Goal: Task Accomplishment & Management: Use online tool/utility

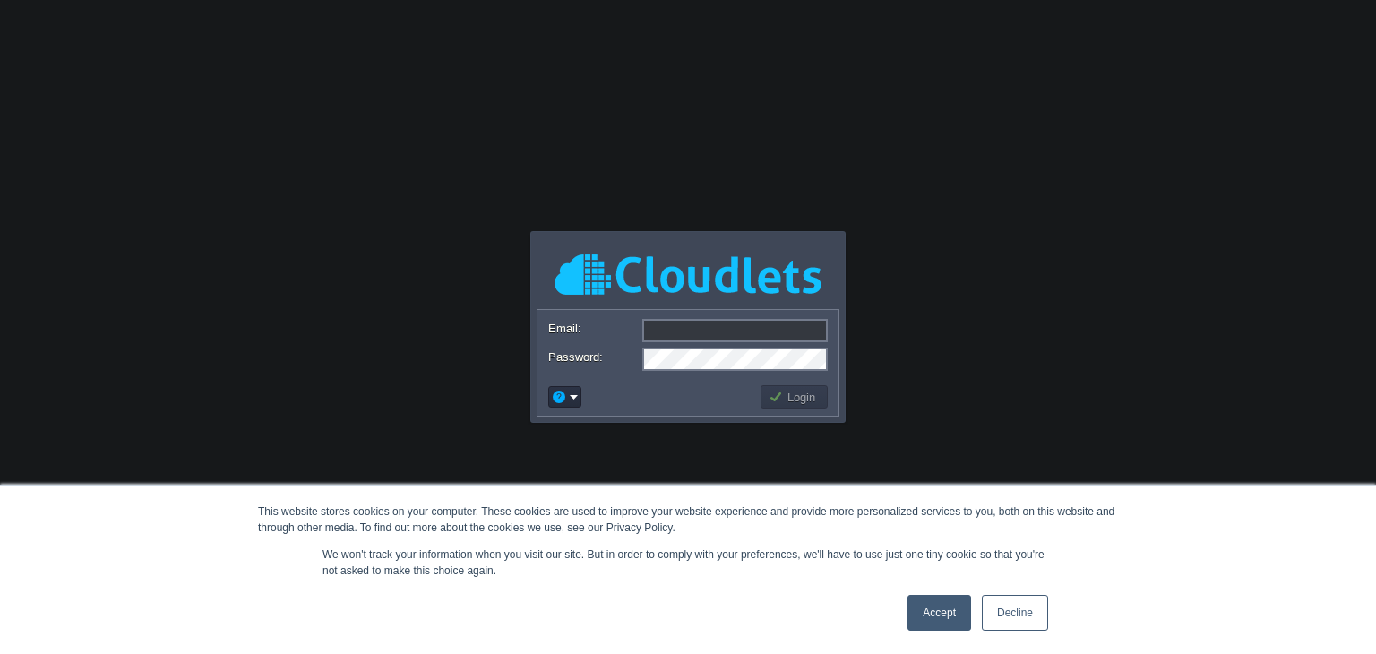
click at [938, 610] on link "Accept" at bounding box center [939, 613] width 64 height 36
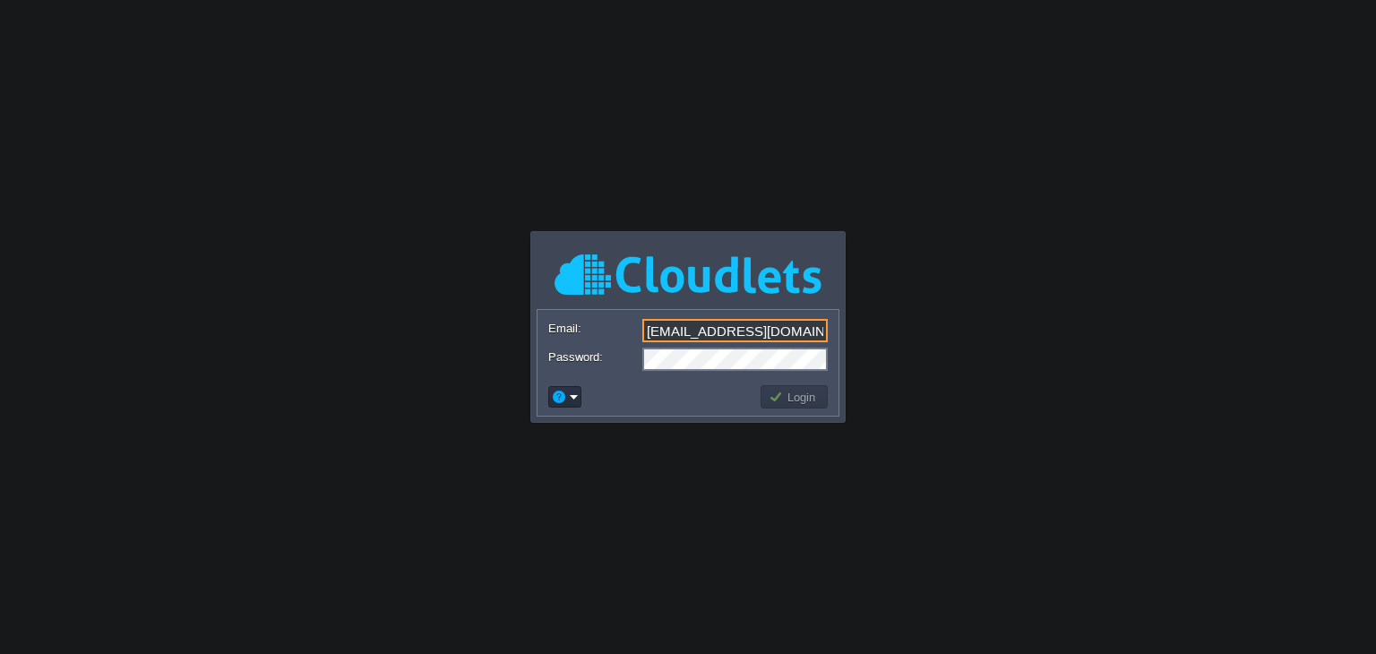
type input "[EMAIL_ADDRESS][DOMAIN_NAME]"
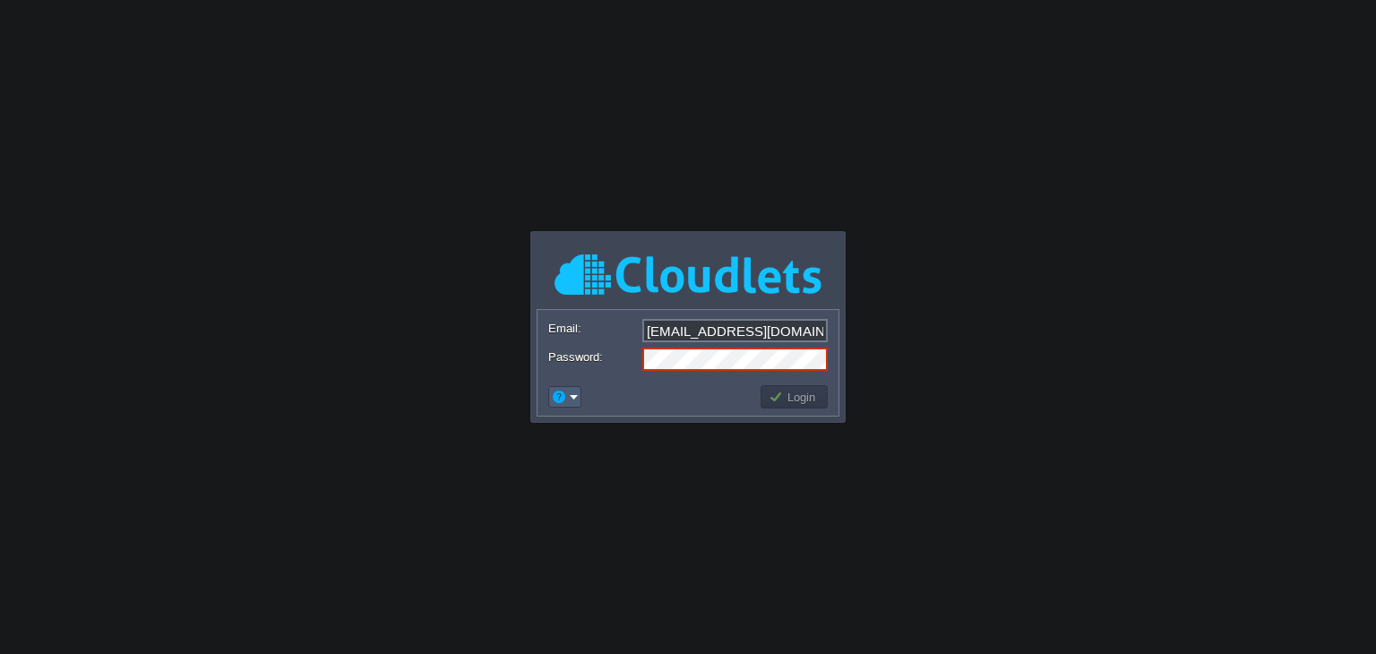
click at [566, 391] on em at bounding box center [565, 397] width 28 height 16
click at [623, 466] on link "Signup" at bounding box center [618, 464] width 133 height 20
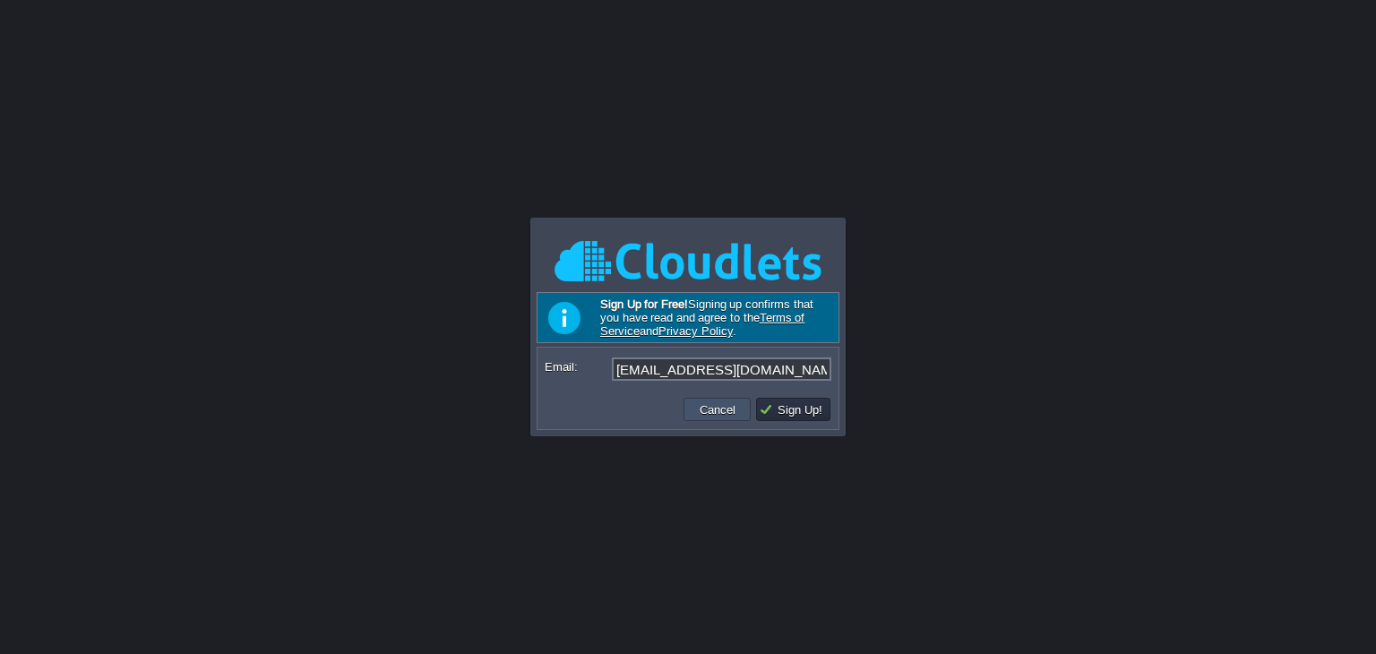
click at [707, 408] on button "Cancel" at bounding box center [717, 409] width 47 height 16
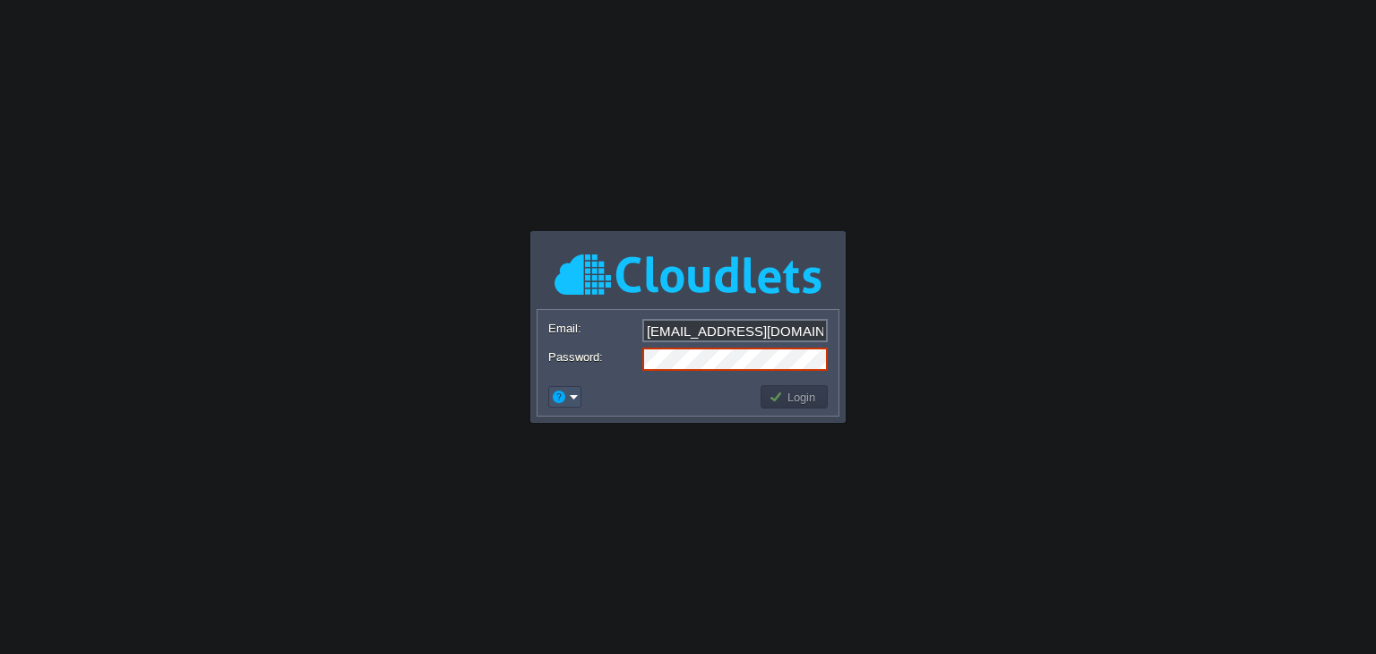
click at [564, 397] on button "button" at bounding box center [559, 397] width 16 height 16
click at [602, 463] on span "Signup" at bounding box center [594, 463] width 36 height 13
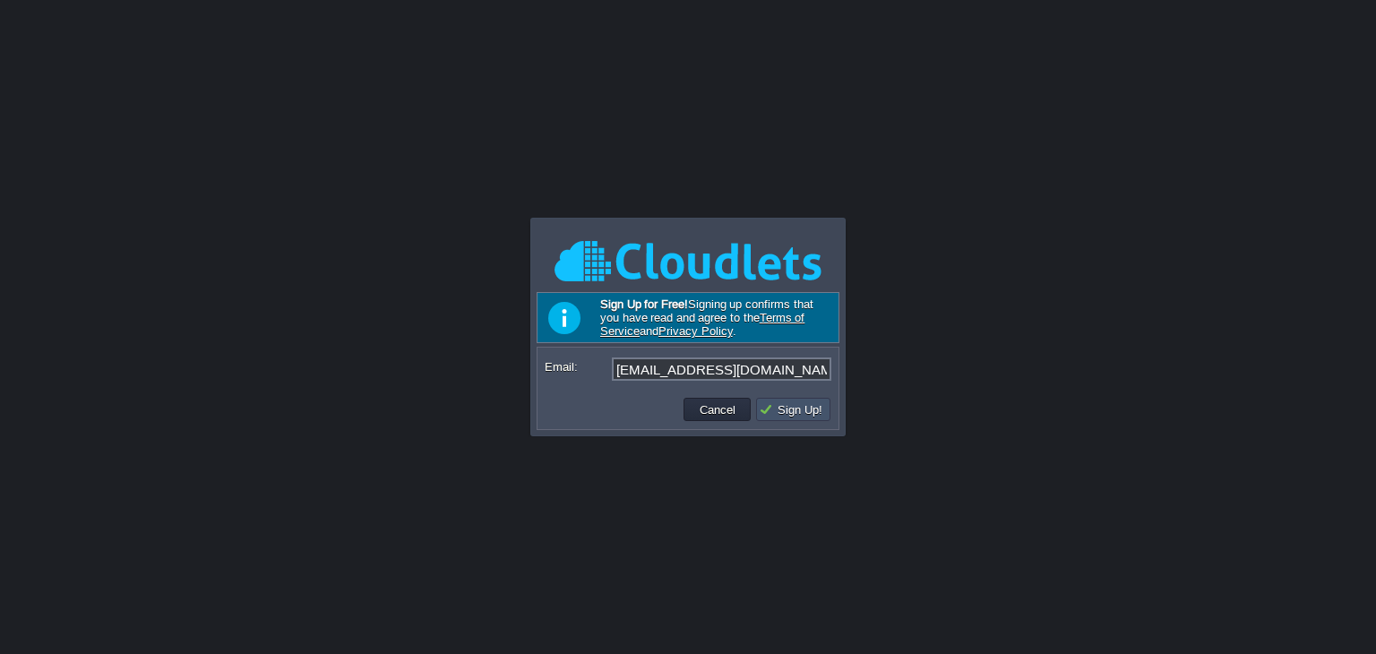
click at [802, 401] on button "Sign Up!" at bounding box center [793, 409] width 69 height 16
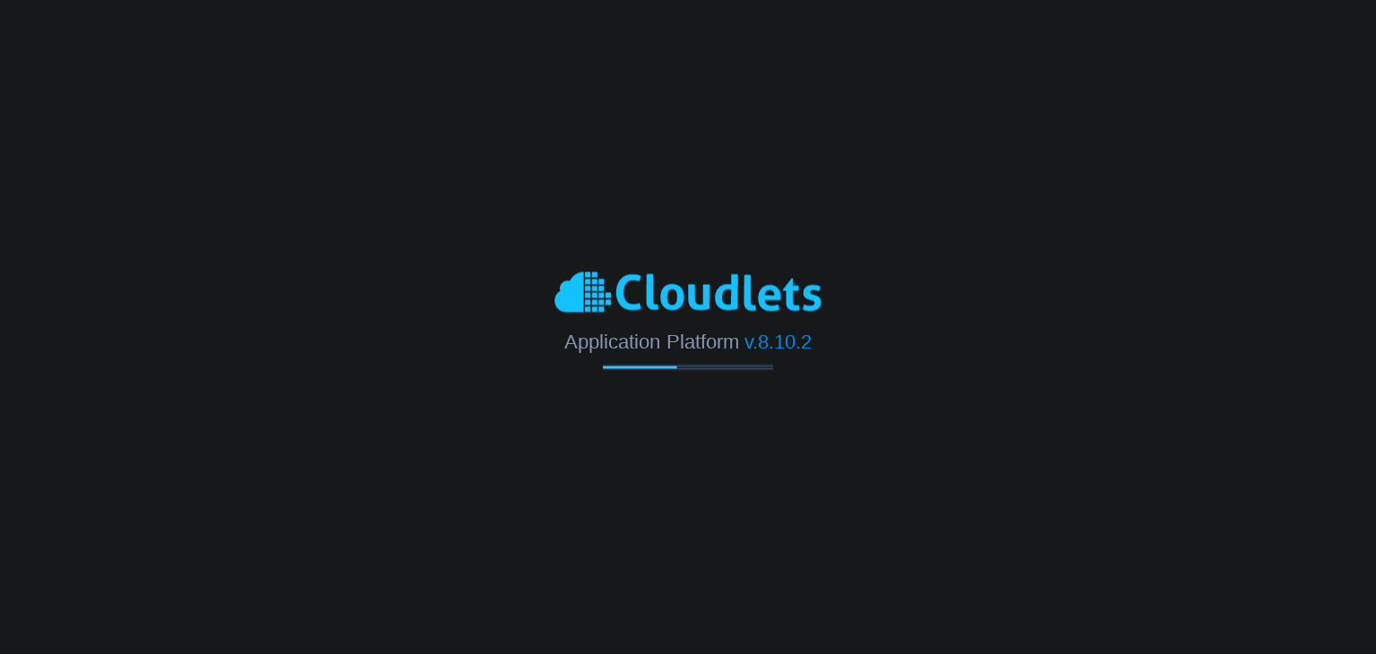
drag, startPoint x: 0, startPoint y: 0, endPoint x: 729, endPoint y: 537, distance: 905.8
click at [729, 537] on body "Application Platform v.8.10.2" at bounding box center [688, 327] width 1376 height 654
click at [1014, 305] on div at bounding box center [688, 292] width 1376 height 49
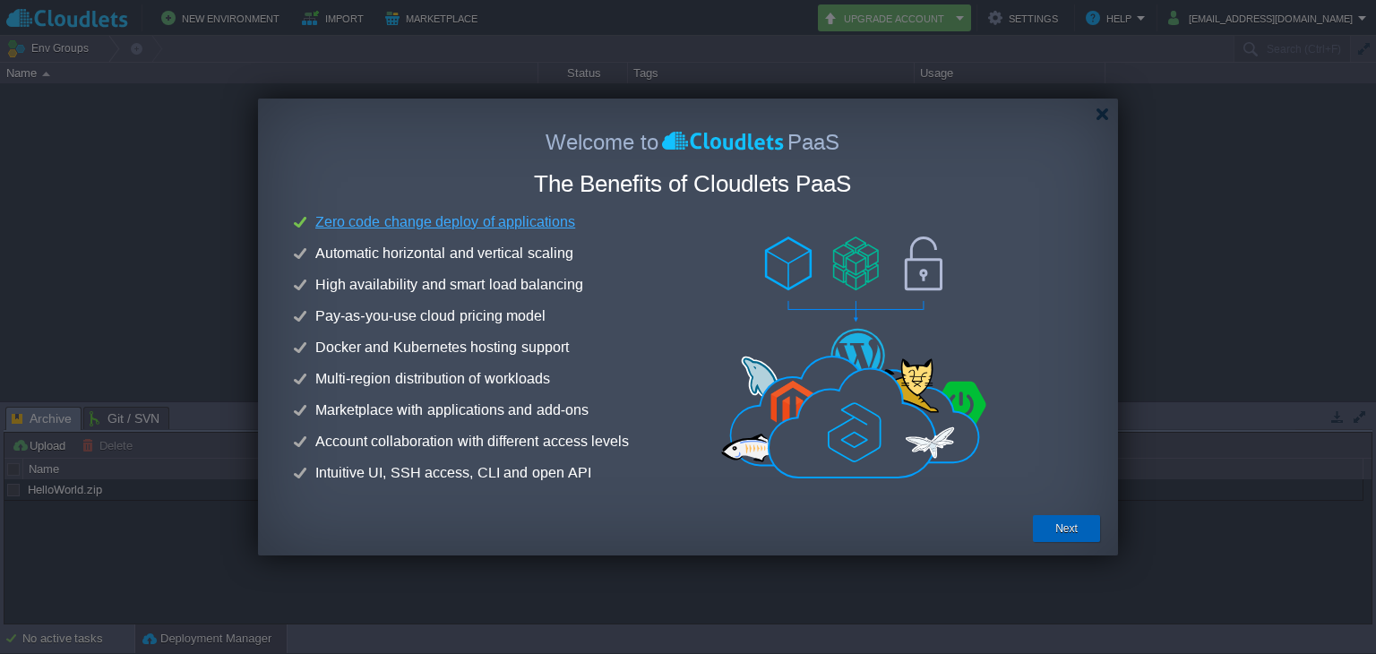
click at [1051, 528] on div "Next" at bounding box center [1066, 528] width 40 height 27
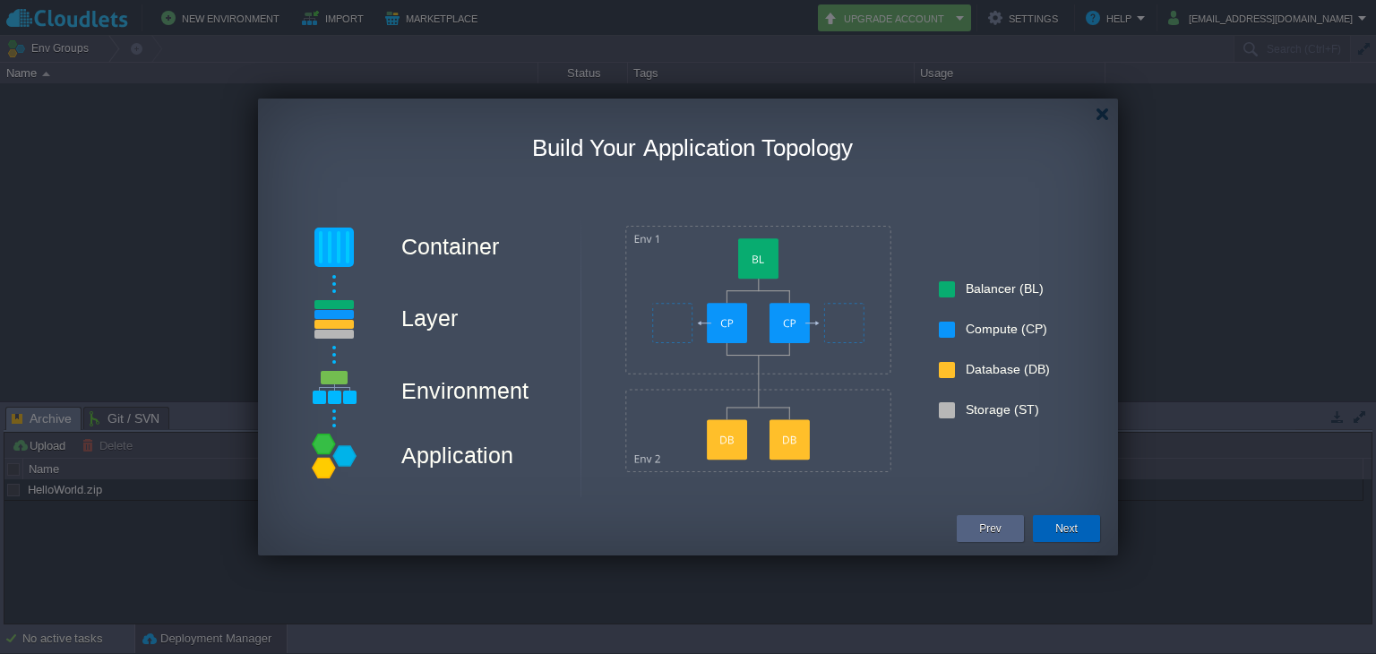
click at [1076, 516] on div "Next" at bounding box center [1066, 528] width 40 height 27
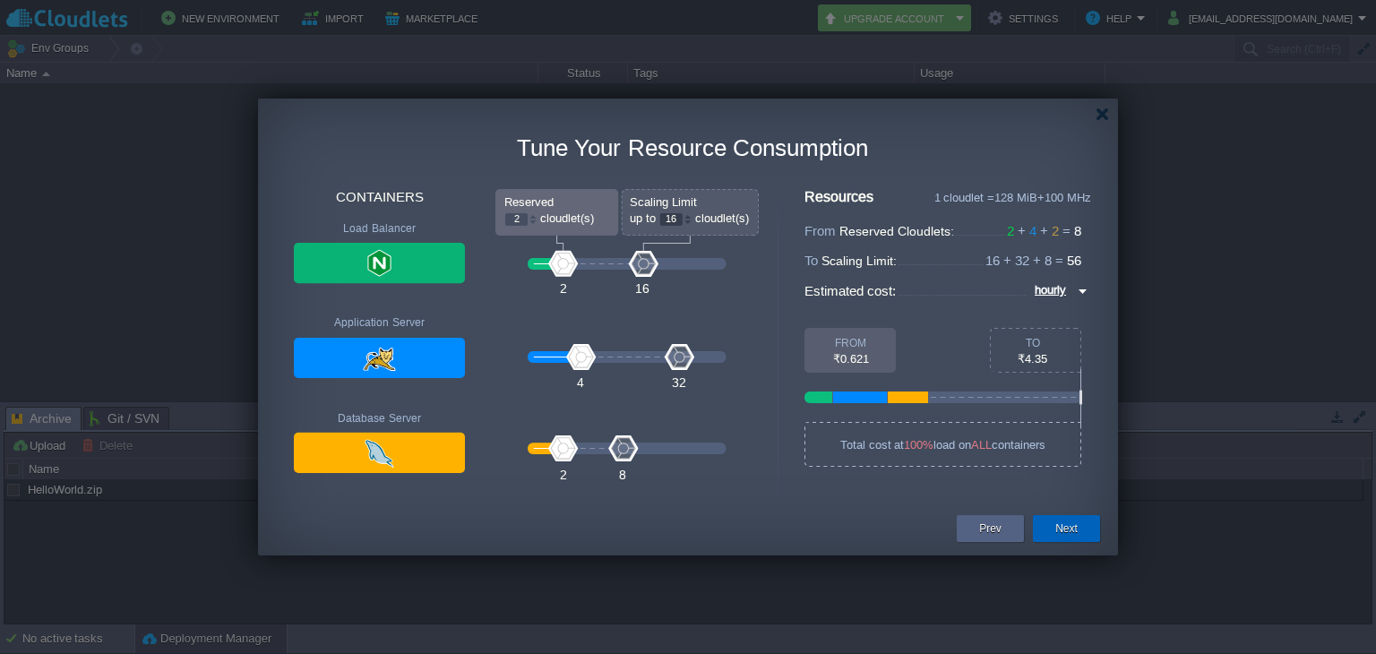
click at [1070, 520] on button "Next" at bounding box center [1066, 529] width 22 height 18
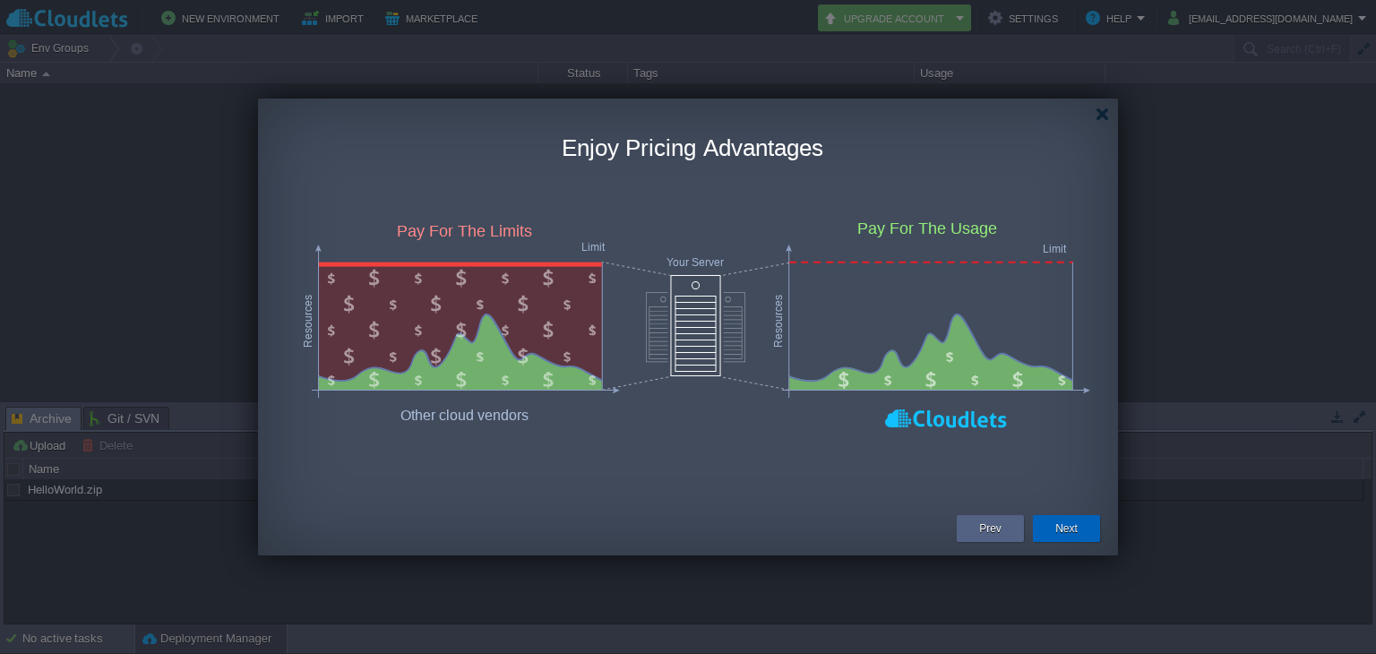
click at [1070, 520] on button "Next" at bounding box center [1066, 529] width 22 height 18
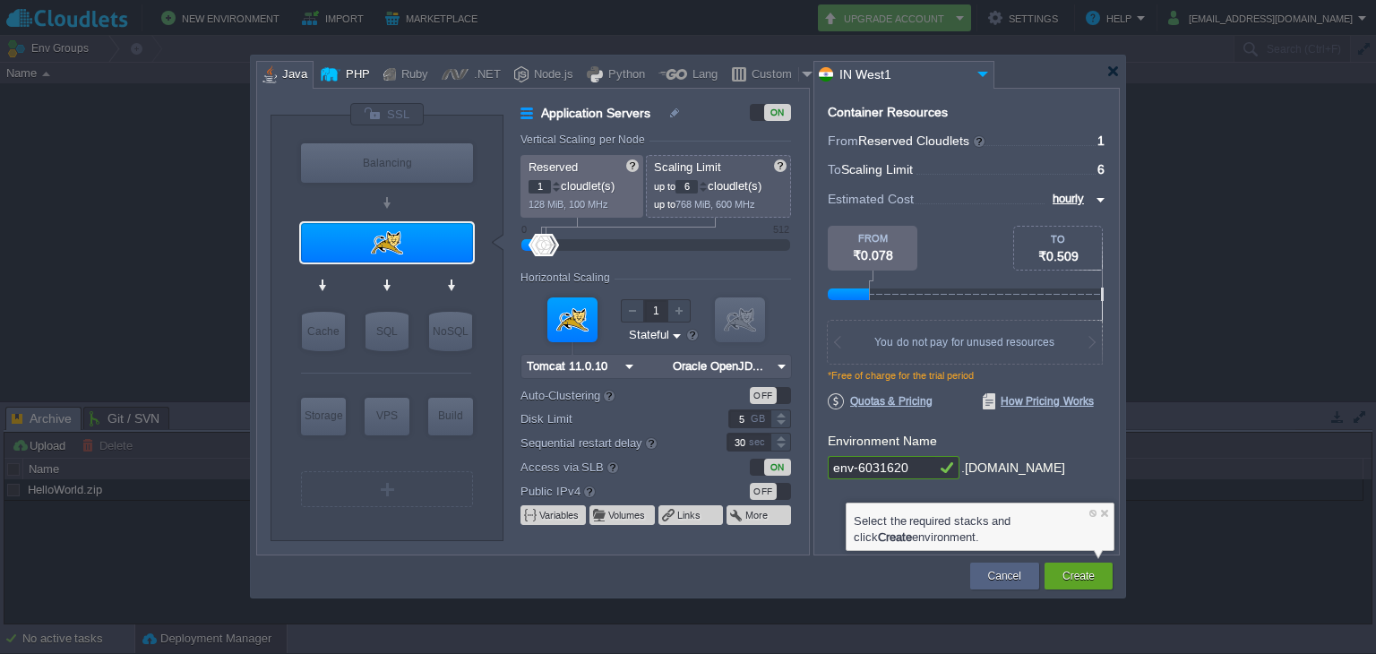
click at [348, 62] on div "PHP" at bounding box center [355, 75] width 30 height 27
type input "Application Servers"
type input "4"
type input "Apache [DATE]"
type input "PHP [DATE]"
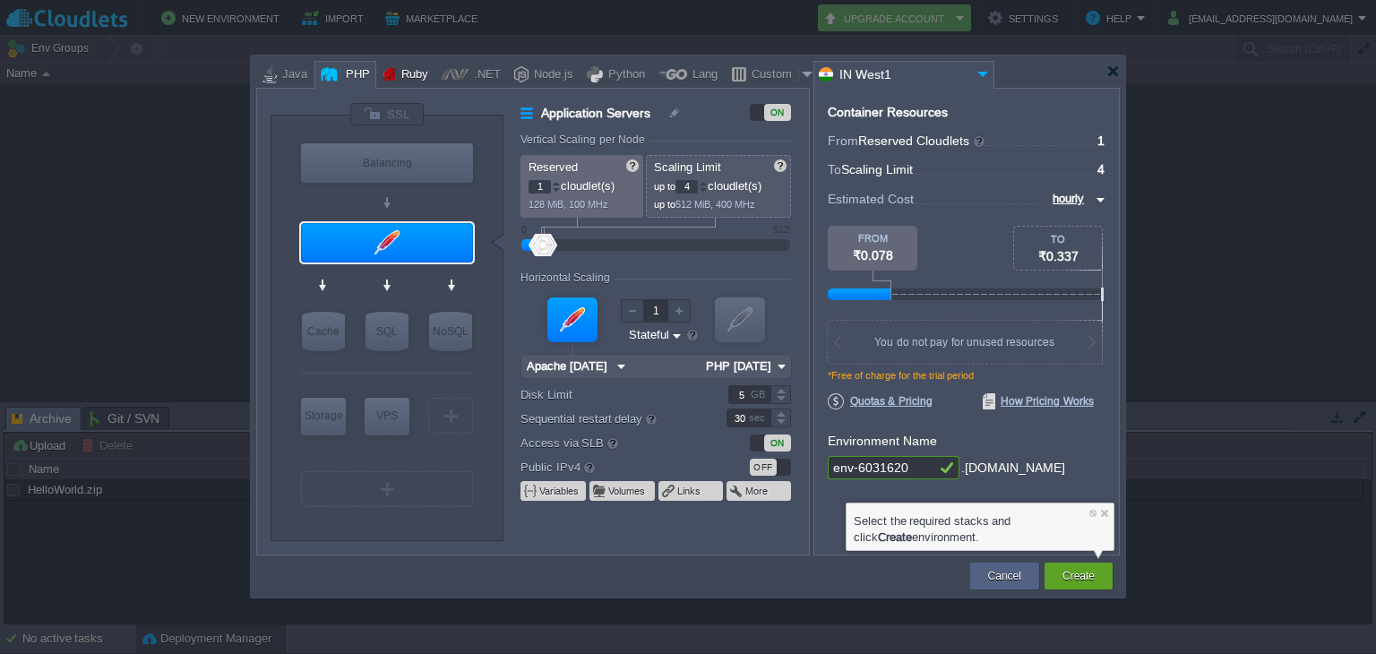
click at [396, 73] on div "Ruby" at bounding box center [412, 75] width 32 height 27
type input "Application Servers"
type input "8"
type input "Apache Ruby 2..."
type input "Ruby 3.4.5"
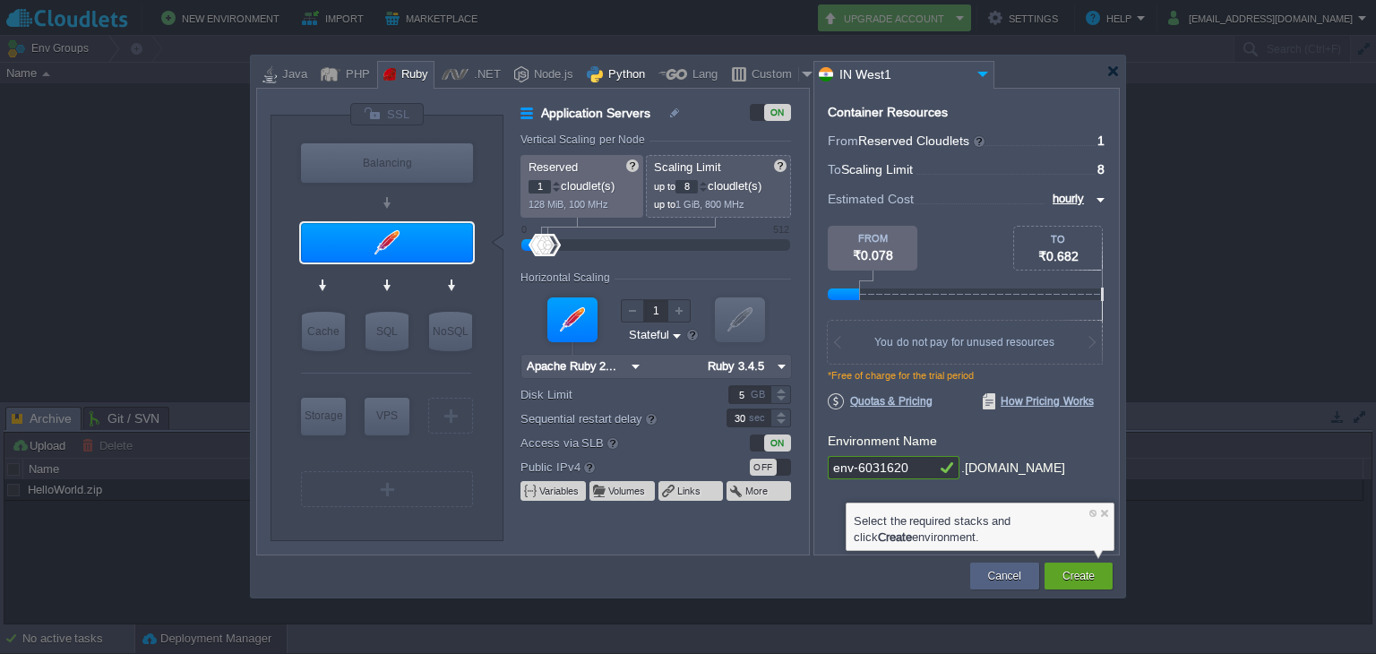
click at [615, 80] on div "Python" at bounding box center [624, 75] width 42 height 27
type input "Application Servers"
type input "4"
type input "Apache Python..."
type input "Python 3.13.7"
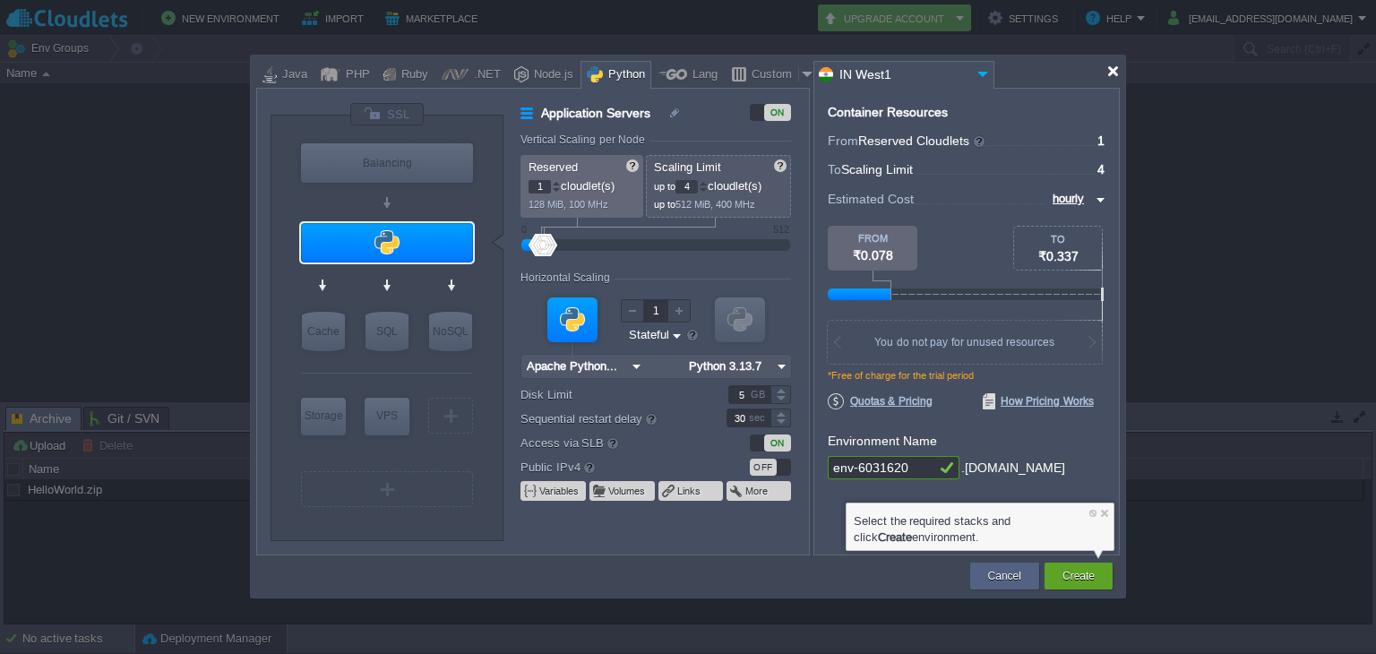
click at [1109, 67] on div at bounding box center [1112, 70] width 13 height 13
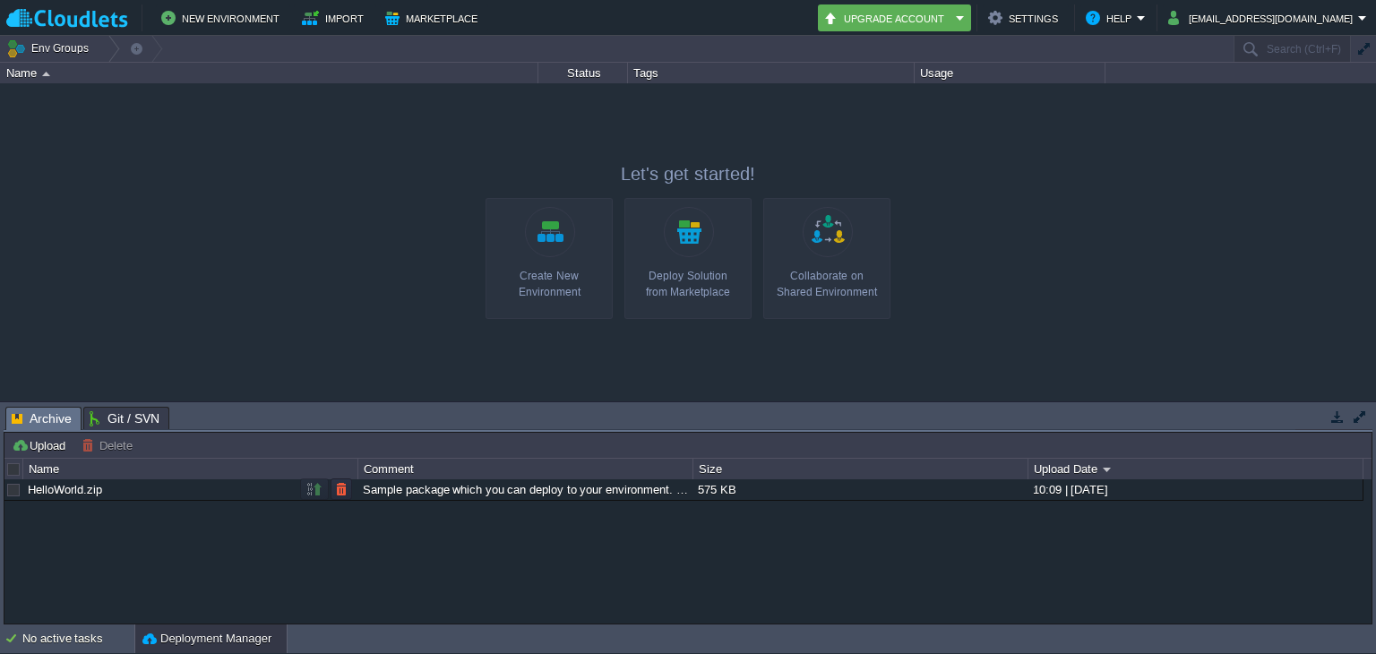
click at [147, 492] on div "HelloWorld.zip" at bounding box center [189, 489] width 333 height 21
drag, startPoint x: 147, startPoint y: 492, endPoint x: 157, endPoint y: 485, distance: 11.7
click at [157, 485] on div "HelloWorld.zip" at bounding box center [189, 489] width 333 height 21
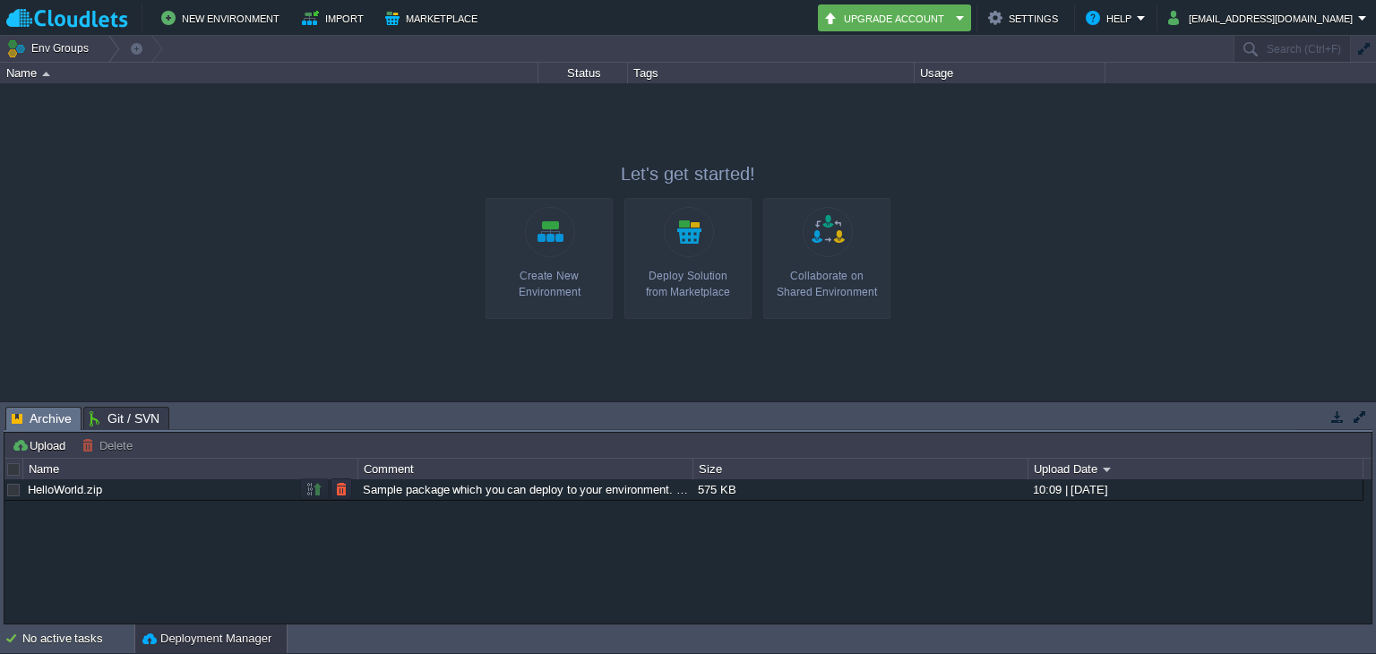
click at [157, 485] on div "HelloWorld.zip" at bounding box center [189, 489] width 333 height 21
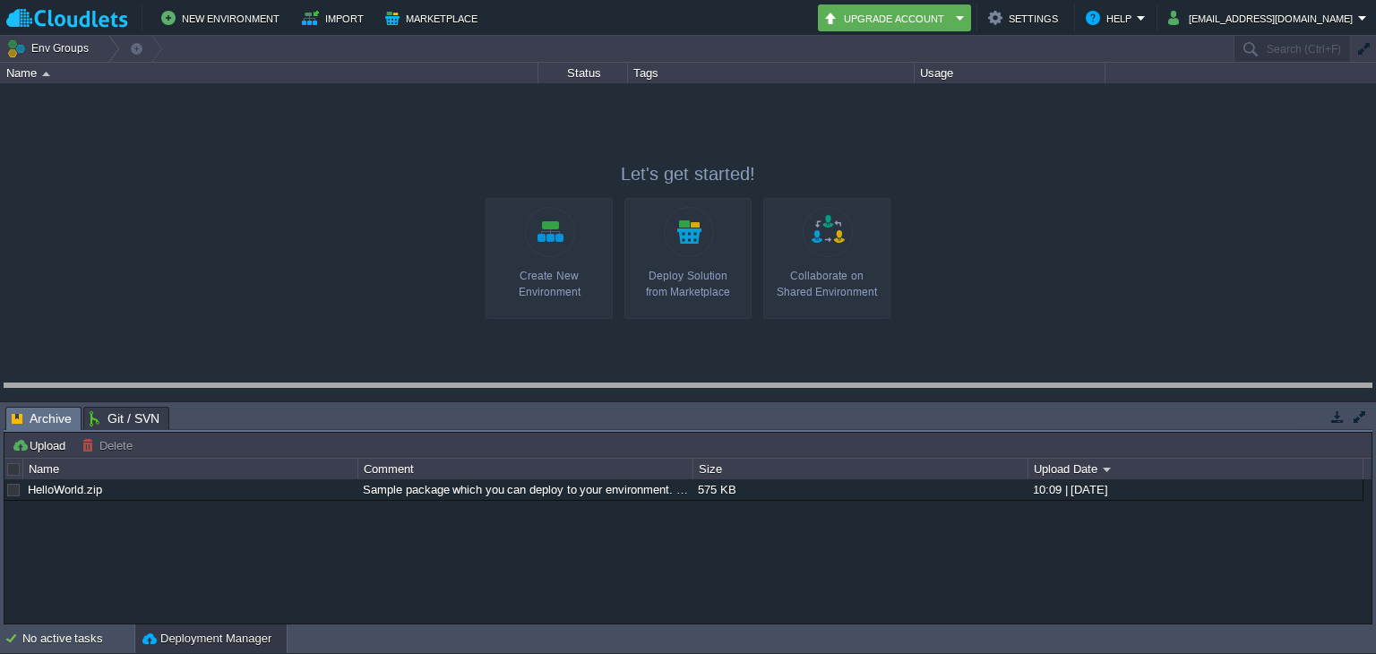
drag, startPoint x: 463, startPoint y: 425, endPoint x: 477, endPoint y: 402, distance: 26.9
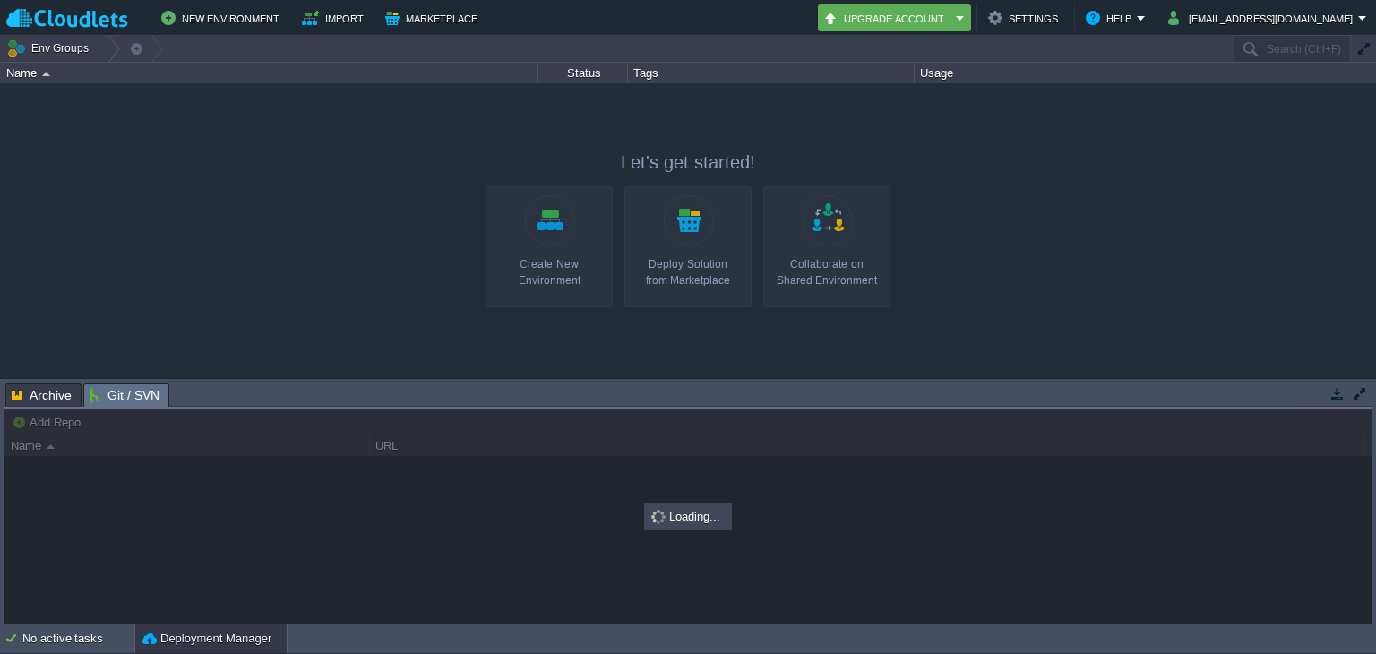
click at [142, 397] on span "Git / SVN" at bounding box center [125, 395] width 70 height 22
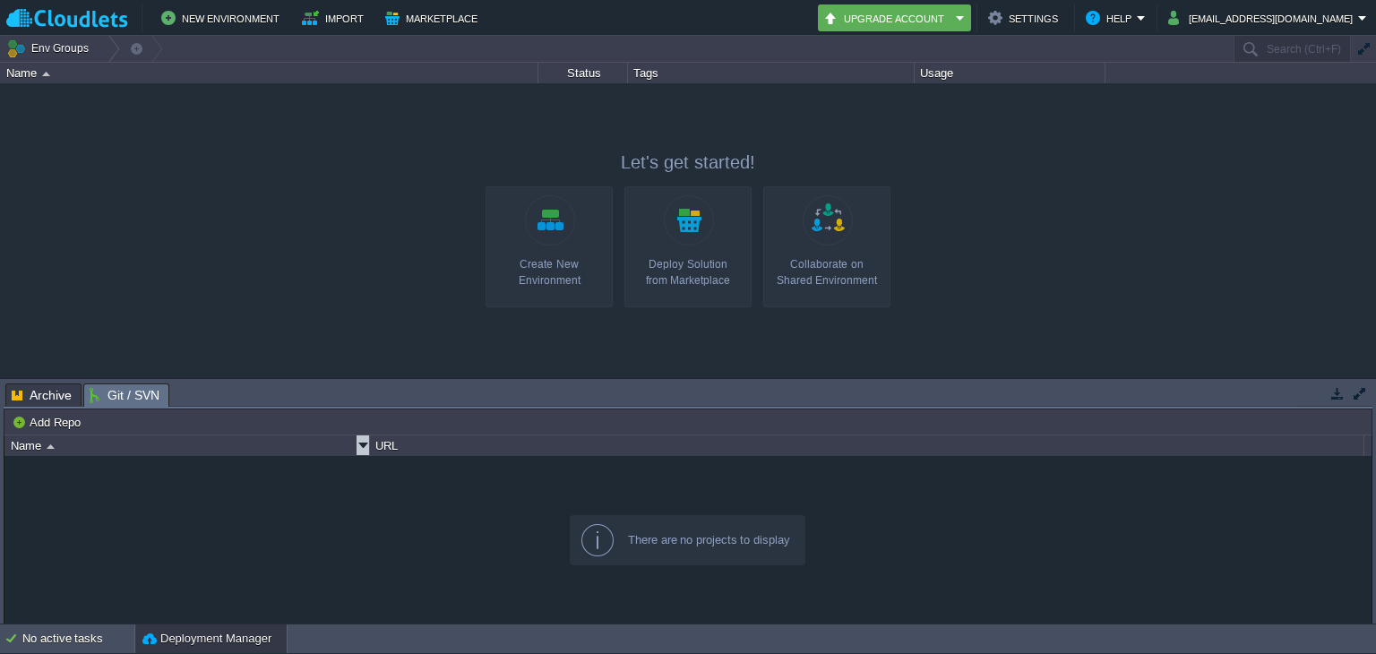
click at [43, 445] on div "Name" at bounding box center [187, 445] width 363 height 21
click at [411, 444] on div "URL" at bounding box center [867, 445] width 992 height 21
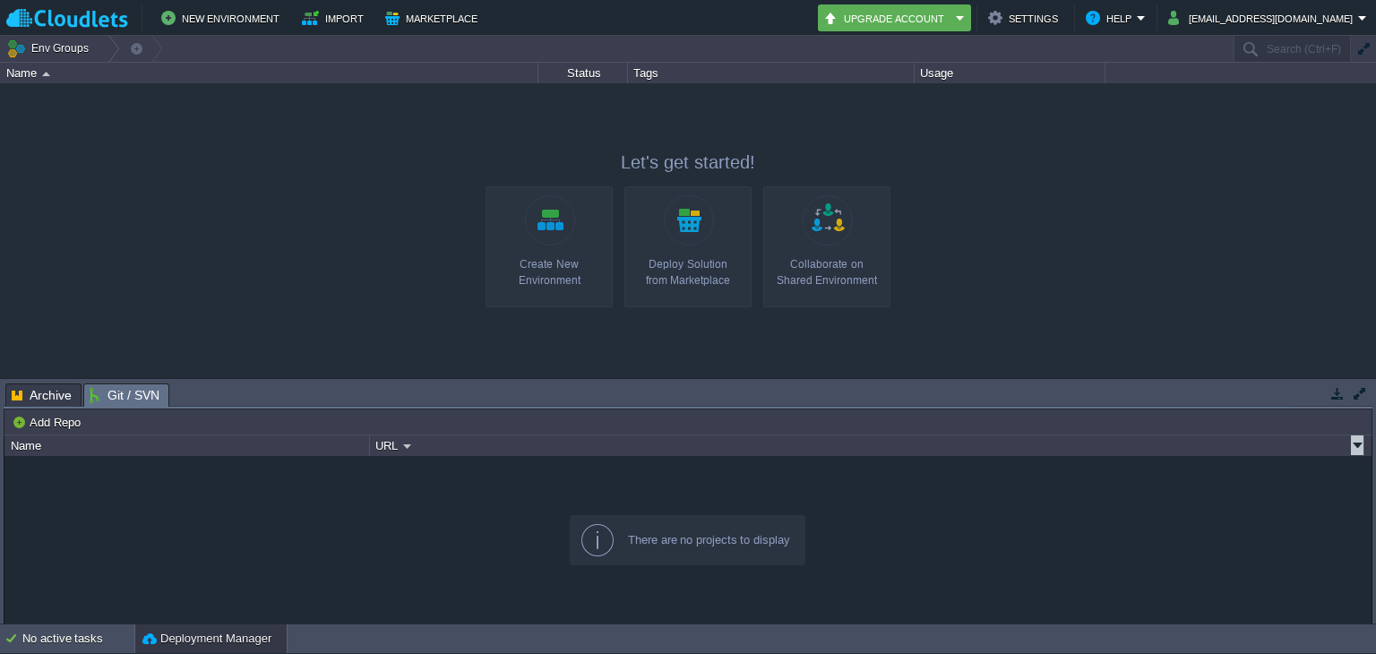
drag, startPoint x: 411, startPoint y: 444, endPoint x: 577, endPoint y: 480, distance: 169.5
click at [577, 480] on div "Name URL" at bounding box center [687, 529] width 1367 height 188
click at [355, 20] on button "Import" at bounding box center [335, 17] width 67 height 21
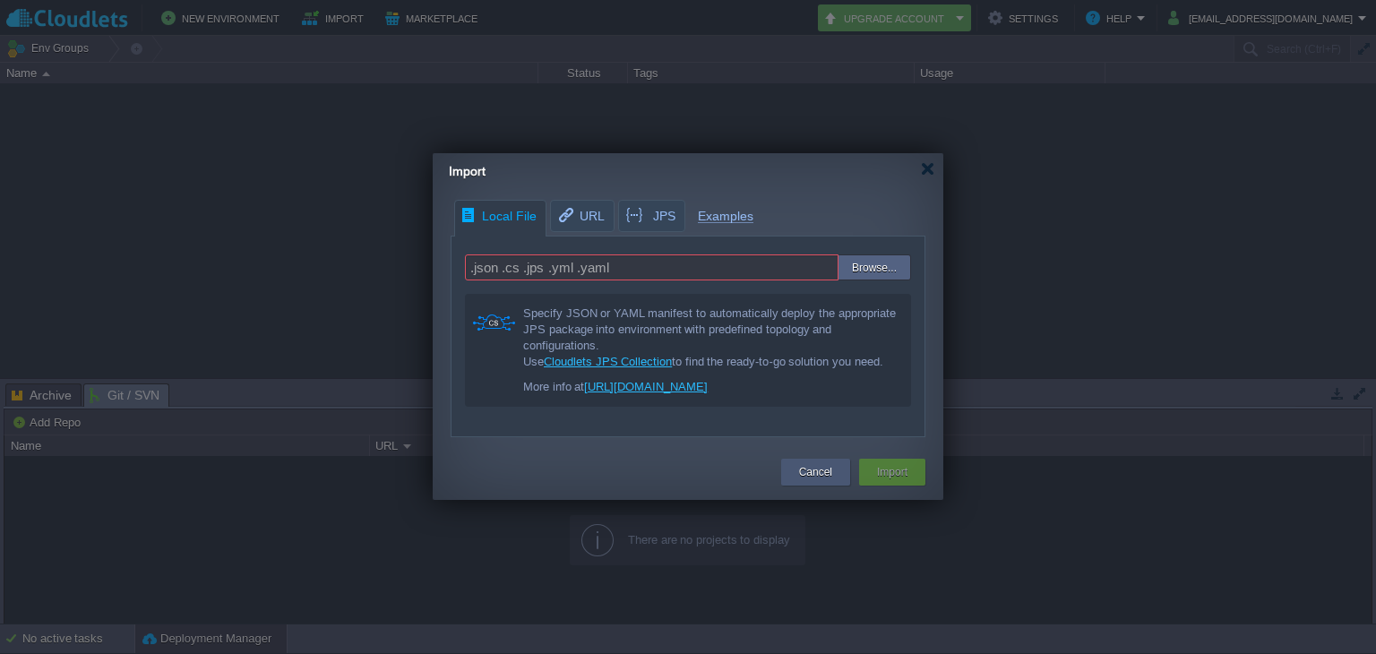
click at [802, 470] on button "Cancel" at bounding box center [815, 472] width 33 height 18
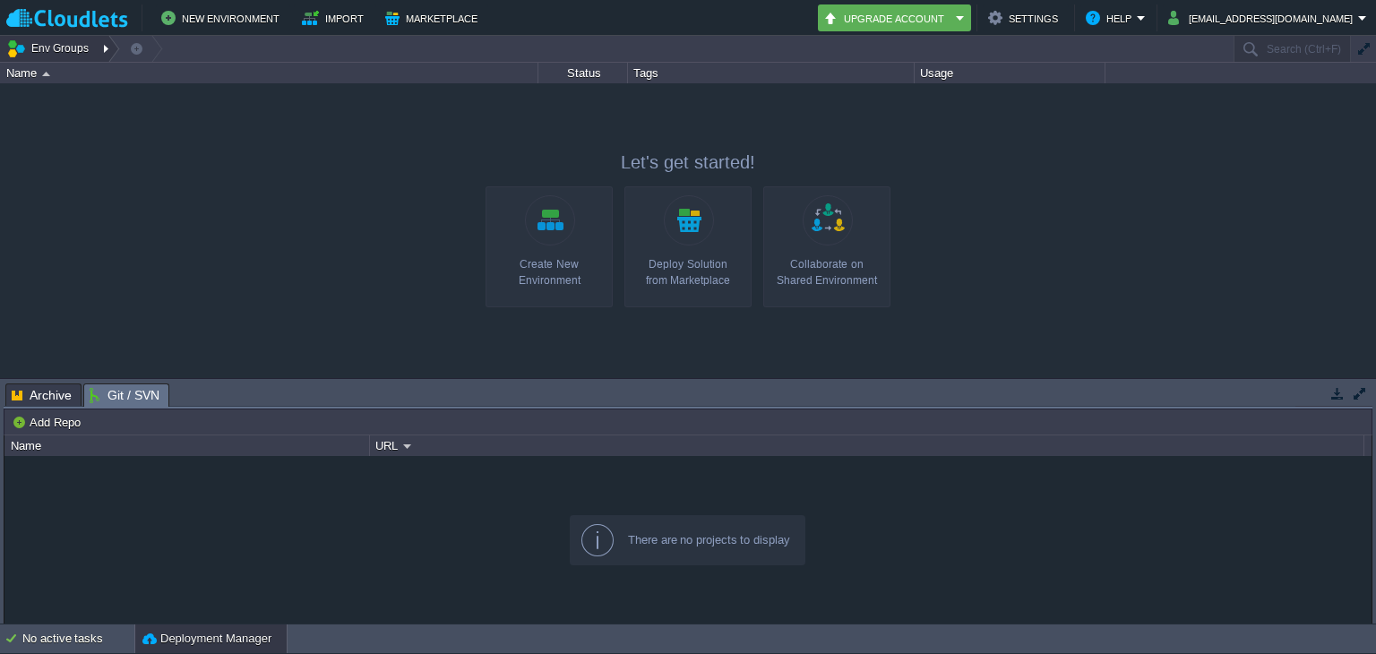
click at [55, 45] on button "Env Groups" at bounding box center [50, 48] width 89 height 25
click at [288, 272] on div at bounding box center [688, 230] width 1376 height 295
click at [1345, 11] on button "[EMAIL_ADDRESS][DOMAIN_NAME]" at bounding box center [1263, 17] width 190 height 21
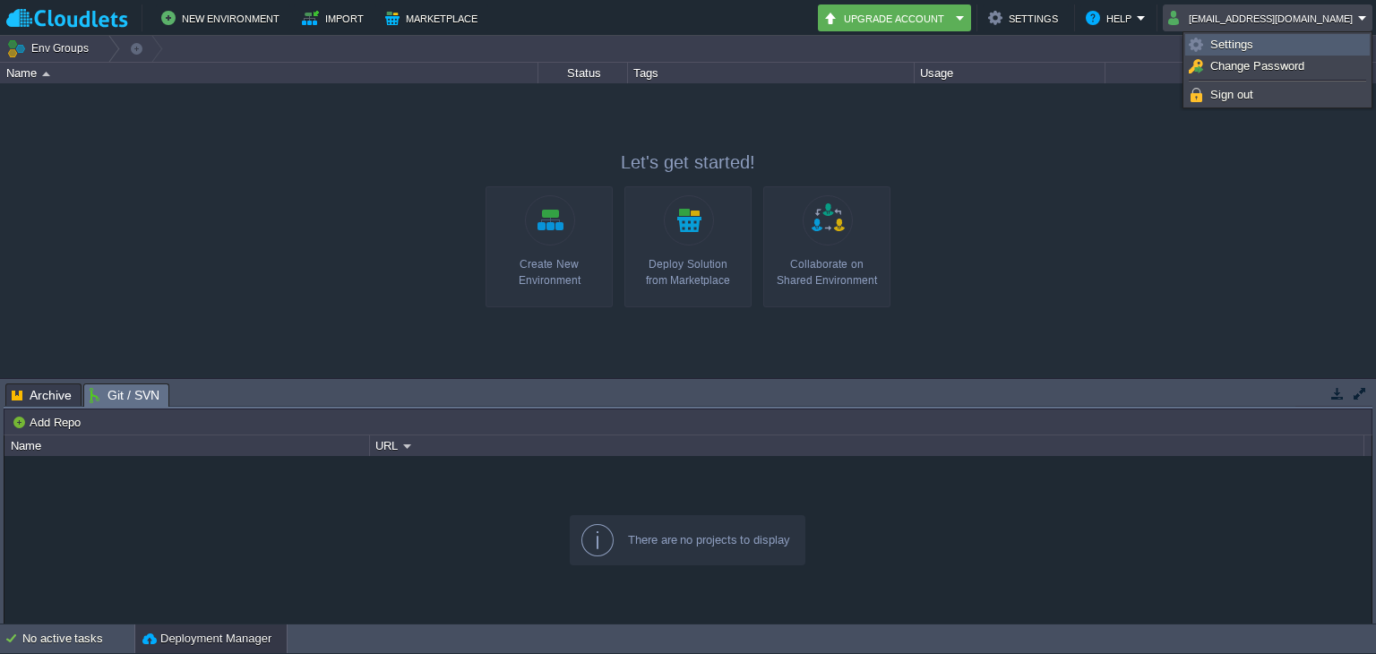
click at [1278, 39] on link "Settings" at bounding box center [1277, 45] width 183 height 20
